Goal: Find specific page/section: Find specific page/section

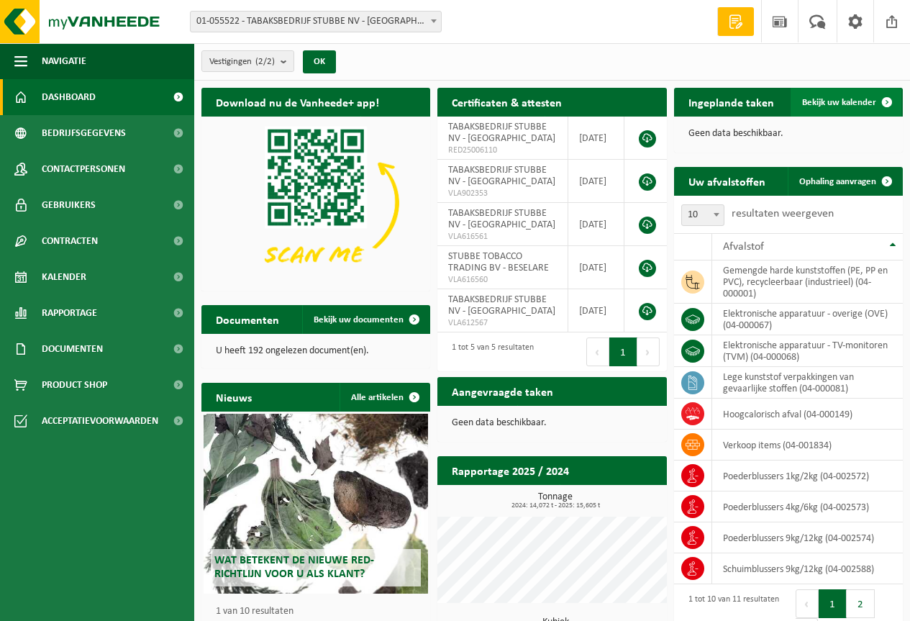
click at [851, 101] on span "Bekijk uw kalender" at bounding box center [839, 102] width 74 height 9
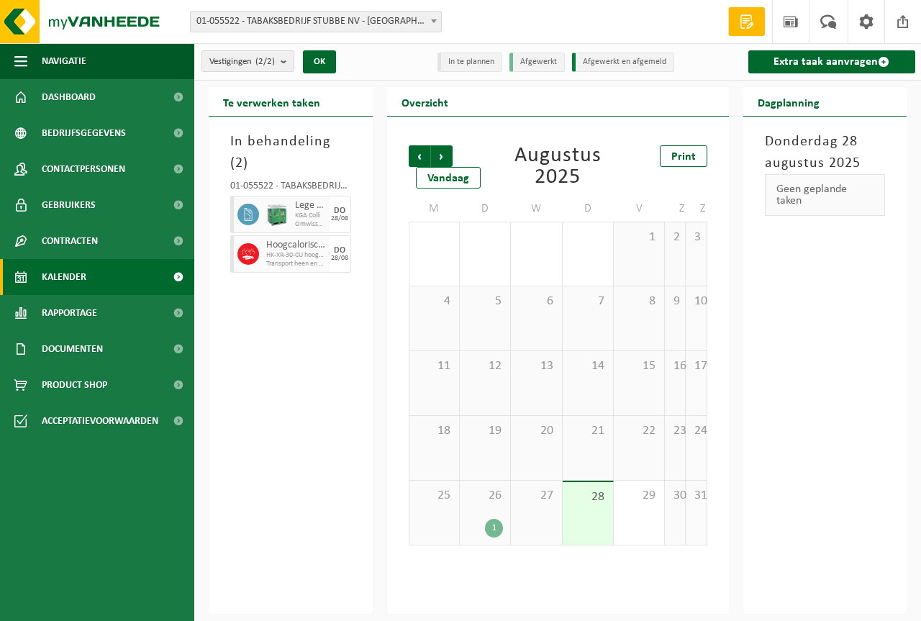
click at [312, 220] on span "Omwisseling op aanvraag (excl. voorrijkost)" at bounding box center [310, 224] width 31 height 9
click at [298, 251] on span "HK-XR-30-CU hoogcalorisch afval" at bounding box center [296, 255] width 60 height 9
click at [899, 27] on span at bounding box center [903, 21] width 22 height 42
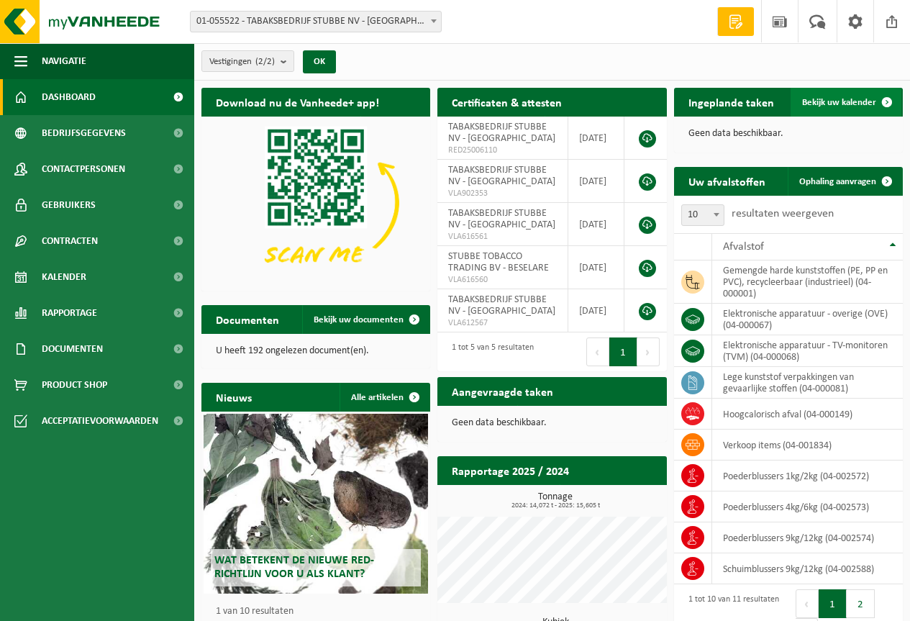
click at [832, 105] on span "Bekijk uw kalender" at bounding box center [839, 102] width 74 height 9
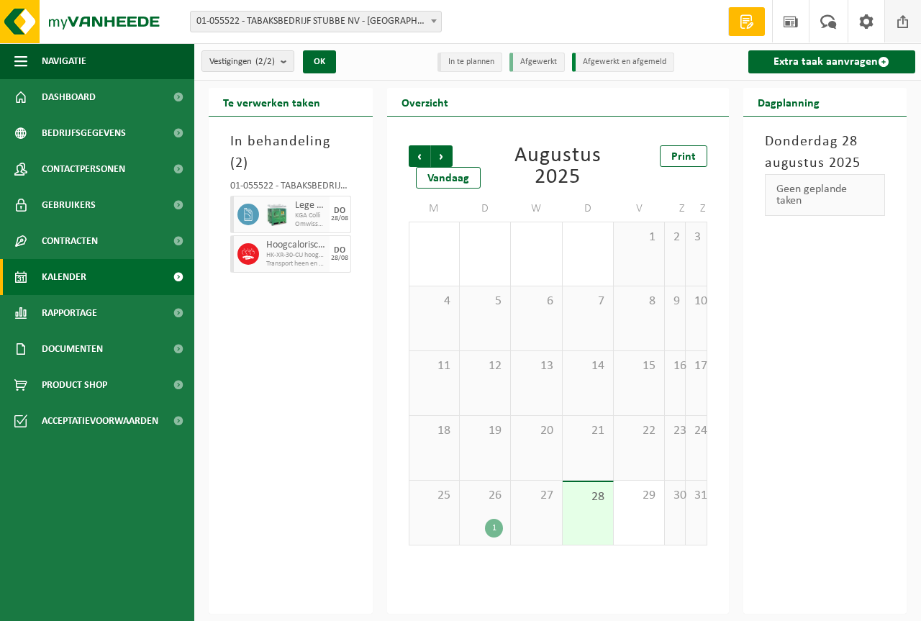
click at [899, 20] on span at bounding box center [903, 21] width 22 height 42
